Goal: Transaction & Acquisition: Obtain resource

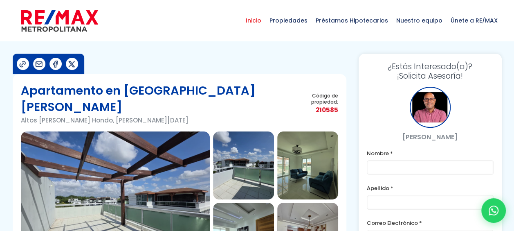
click at [262, 20] on span "Inicio" at bounding box center [254, 20] width 24 height 25
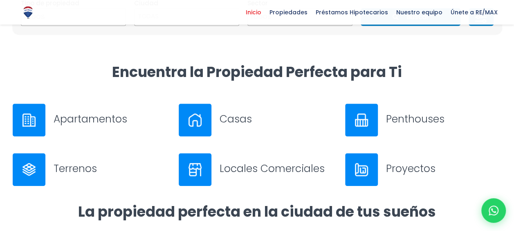
scroll to position [205, 0]
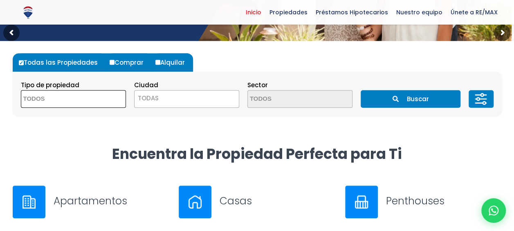
click at [112, 100] on span at bounding box center [73, 99] width 105 height 18
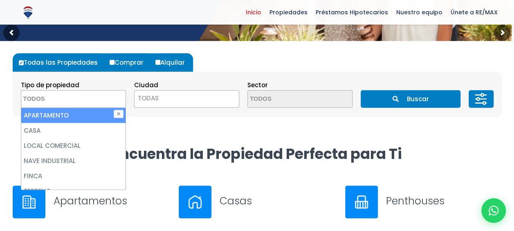
click at [84, 117] on li "APARTAMENTO" at bounding box center [73, 115] width 104 height 15
select select "apartment"
click at [178, 124] on div "Todas las Propiedades Comprar Alquilar Tipo de propiedad APARTAMENTO CASA LOCAL…" at bounding box center [257, 84] width 489 height 87
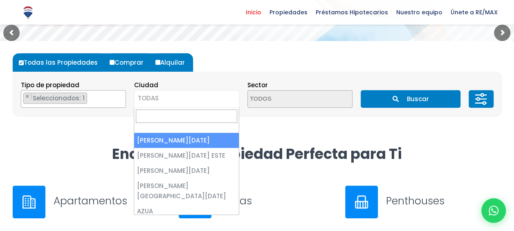
click at [230, 97] on span "TODAS" at bounding box center [187, 97] width 104 height 11
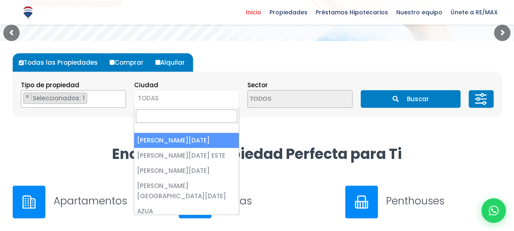
select select "1"
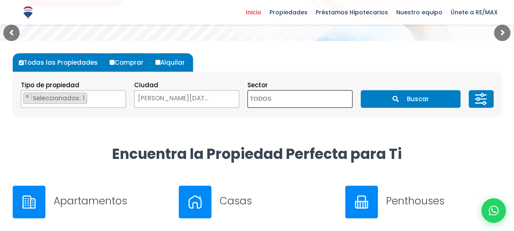
click at [340, 99] on span at bounding box center [300, 99] width 105 height 18
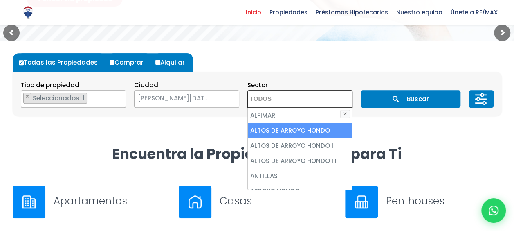
scroll to position [82, 0]
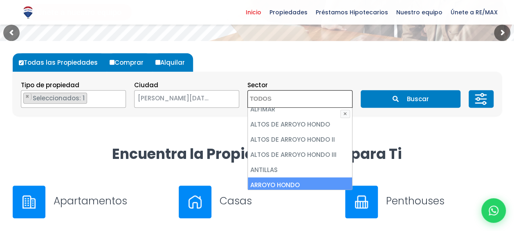
click at [299, 180] on li "ARROYO HONDO" at bounding box center [300, 184] width 104 height 15
select select "98"
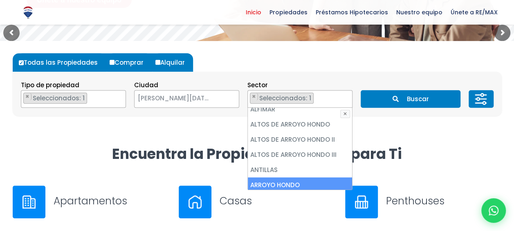
scroll to position [92, 0]
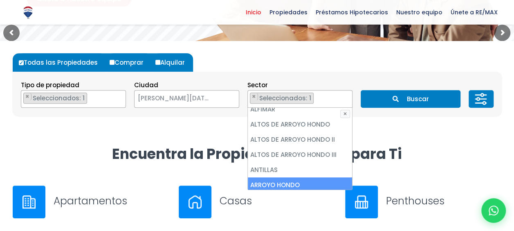
click at [304, 182] on li "ARROYO HONDO" at bounding box center [300, 184] width 104 height 15
click at [305, 182] on li "ARROYO HONDO" at bounding box center [300, 184] width 104 height 15
select select "98"
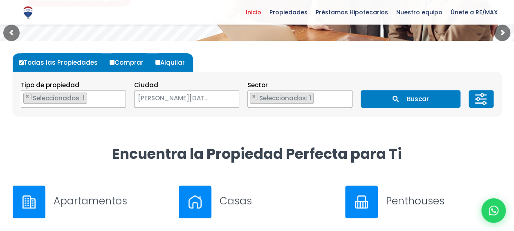
click at [465, 155] on h2 "Encuentra la Propiedad Perfecta para Ti" at bounding box center [257, 153] width 489 height 18
click at [421, 97] on button "Buscar" at bounding box center [411, 99] width 100 height 18
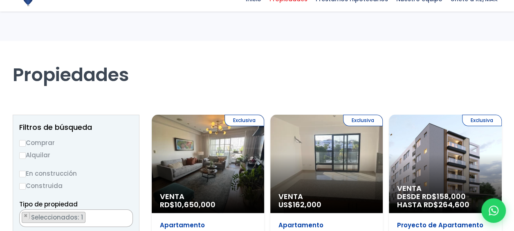
scroll to position [123, 0]
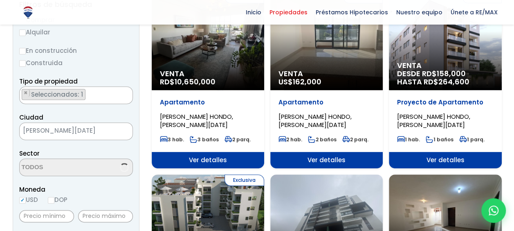
select select "98"
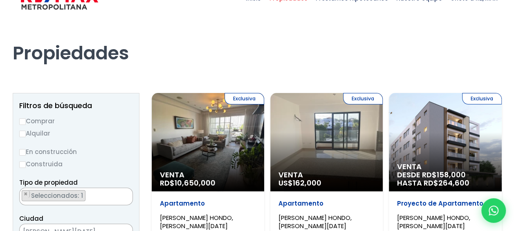
scroll to position [41, 0]
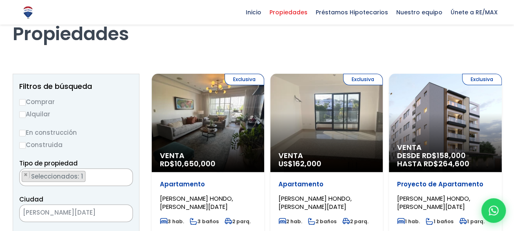
click at [22, 111] on input "Alquilar" at bounding box center [22, 114] width 7 height 7
radio input "true"
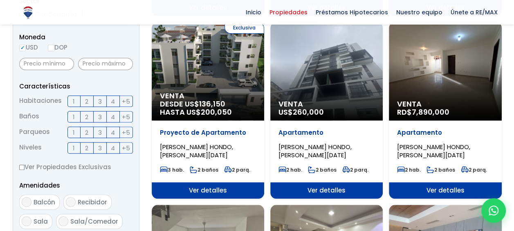
scroll to position [246, 0]
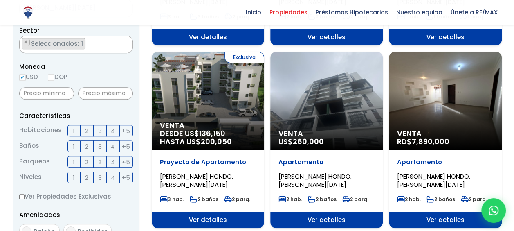
click at [53, 77] on input "DOP" at bounding box center [51, 77] width 7 height 7
radio input "true"
click at [86, 128] on span "2" at bounding box center [86, 131] width 3 height 10
click at [0, 0] on input "2" at bounding box center [0, 0] width 0 height 0
click at [87, 146] on span "2" at bounding box center [86, 146] width 3 height 10
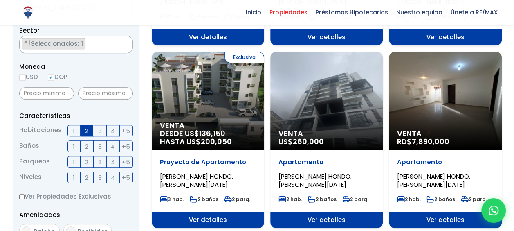
click at [0, 0] on input "2" at bounding box center [0, 0] width 0 height 0
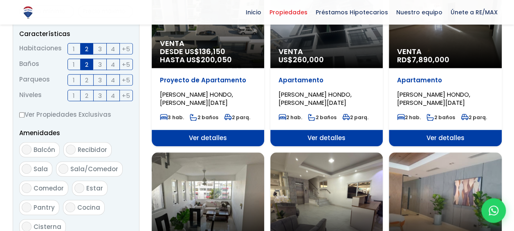
scroll to position [286, 0]
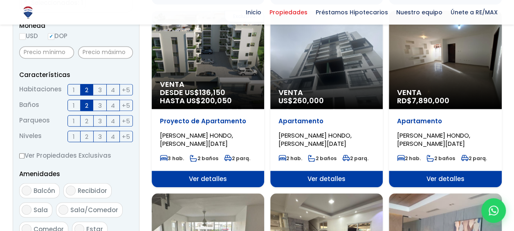
click at [75, 121] on label "1" at bounding box center [74, 120] width 13 height 11
click at [0, 0] on input "1" at bounding box center [0, 0] width 0 height 0
click at [74, 135] on span "1" at bounding box center [74, 136] width 2 height 10
click at [0, 0] on input "1" at bounding box center [0, 0] width 0 height 0
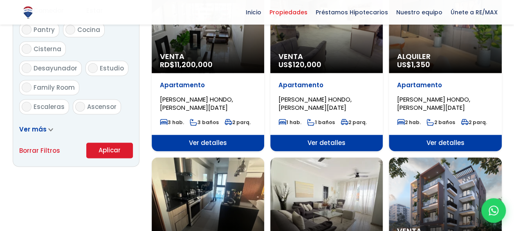
scroll to position [491, 0]
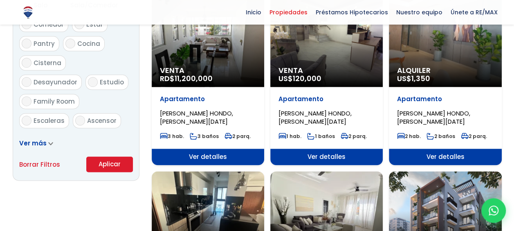
click at [110, 161] on button "Aplicar" at bounding box center [109, 164] width 47 height 16
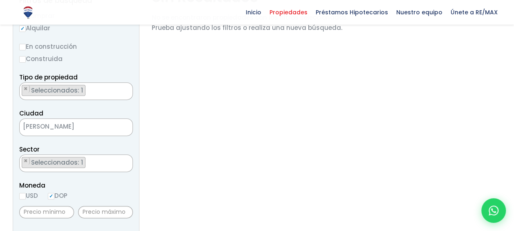
scroll to position [164, 0]
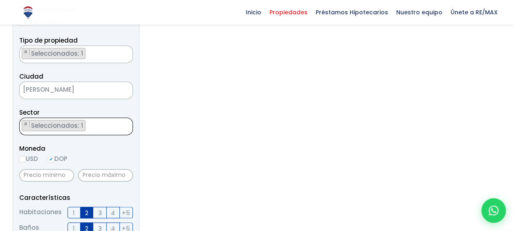
click at [98, 127] on ul "× Seleccionados: 1" at bounding box center [71, 127] width 103 height 18
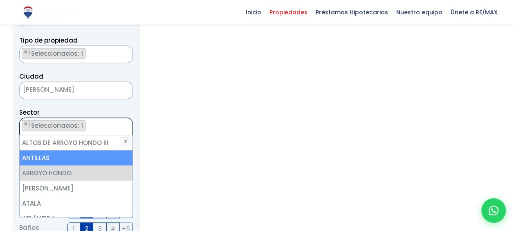
scroll to position [80, 0]
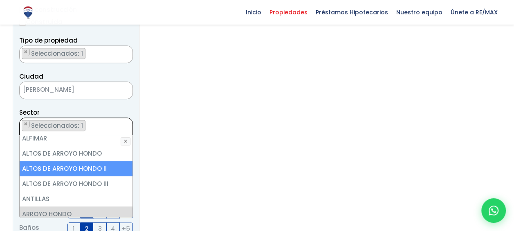
click at [82, 166] on li "ALTOS DE ARROYO HONDO II" at bounding box center [76, 168] width 113 height 15
select select "92"
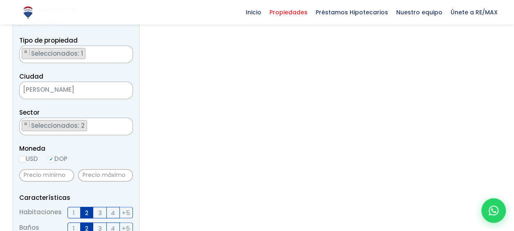
click at [183, 162] on section "Sin Resultados No se encontraron propiedades con los filtros seleccionados. Pru…" at bounding box center [250, 229] width 196 height 557
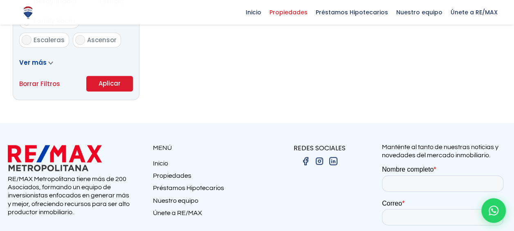
scroll to position [532, 0]
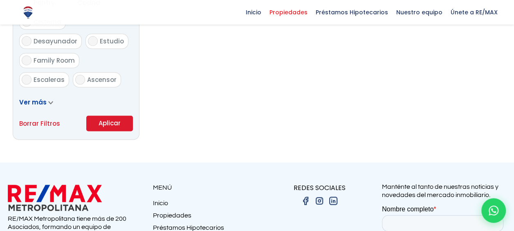
click at [110, 122] on button "Aplicar" at bounding box center [109, 123] width 47 height 16
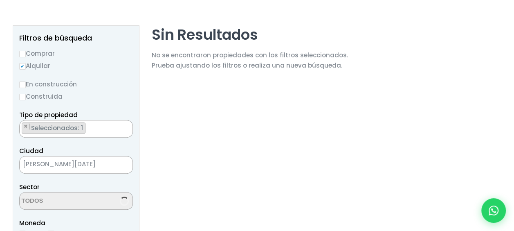
scroll to position [164, 0]
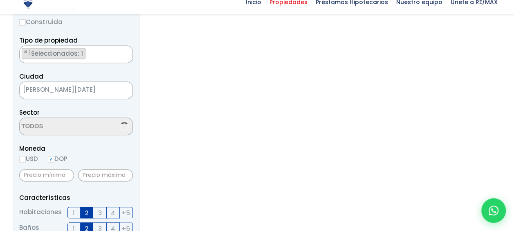
select select "92"
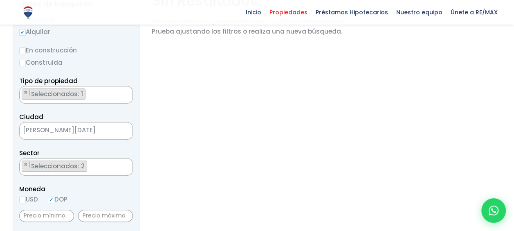
scroll to position [0, 0]
